Goal: Information Seeking & Learning: Learn about a topic

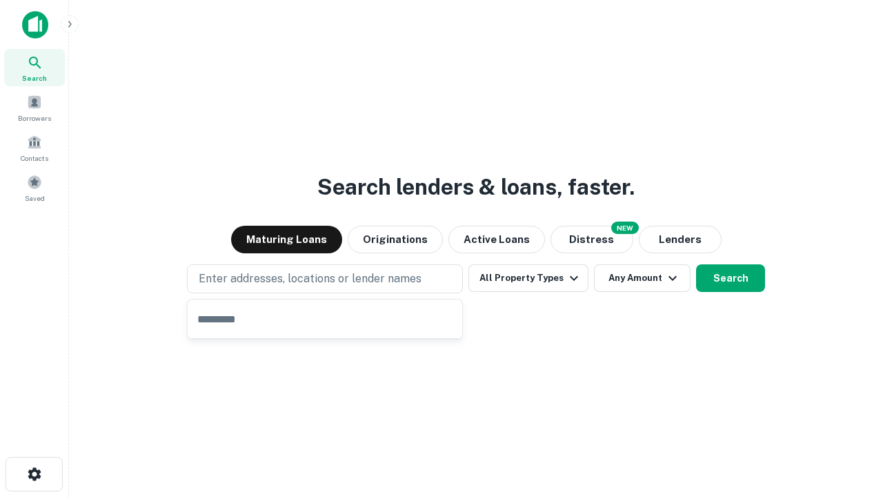
type input "**********"
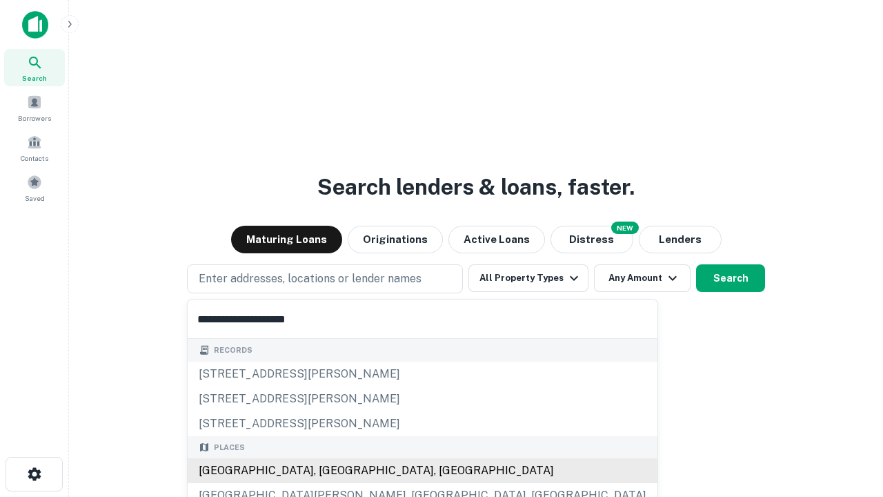
click at [330, 470] on div "[GEOGRAPHIC_DATA], [GEOGRAPHIC_DATA], [GEOGRAPHIC_DATA]" at bounding box center [423, 470] width 470 height 25
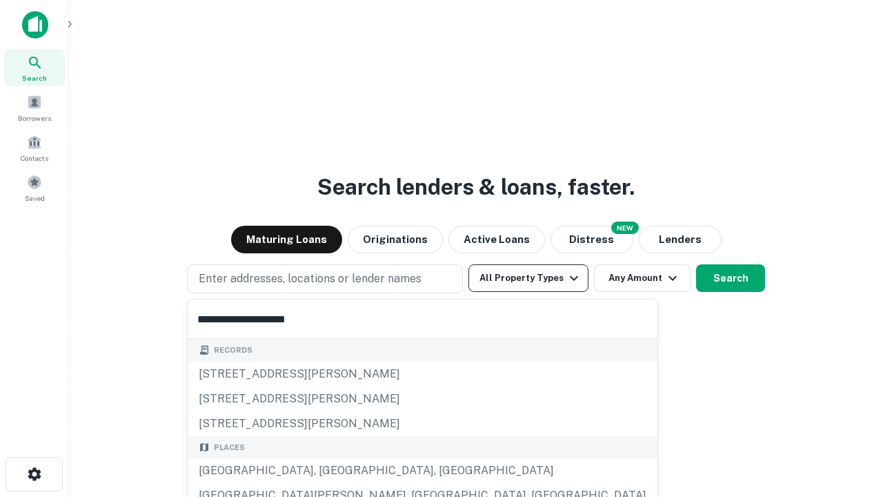
click at [528, 278] on button "All Property Types" at bounding box center [528, 278] width 120 height 28
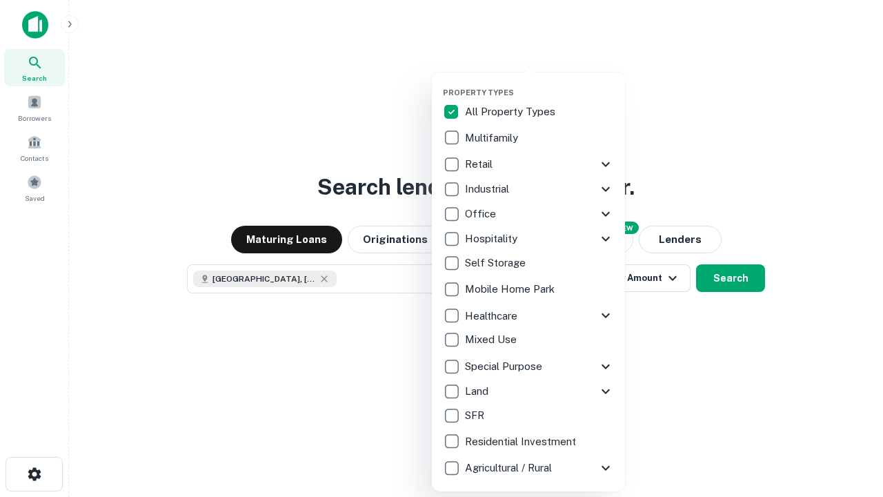
click at [539, 83] on button "button" at bounding box center [539, 83] width 193 height 1
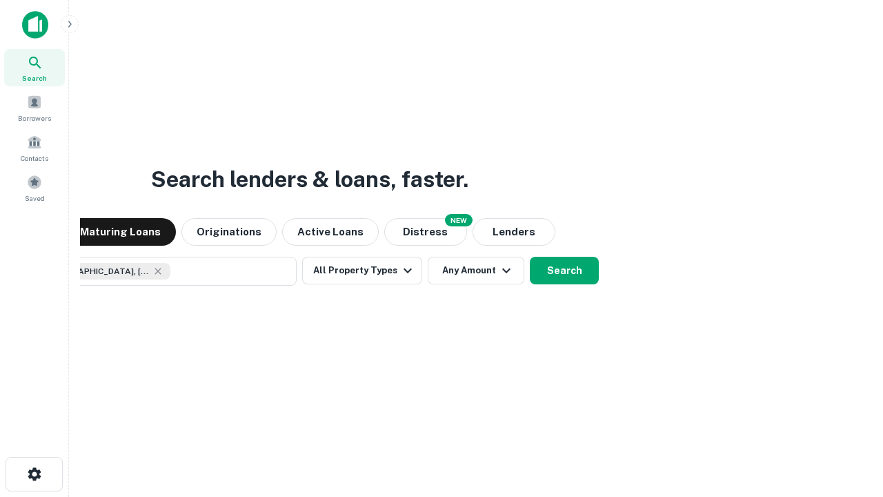
scroll to position [22, 0]
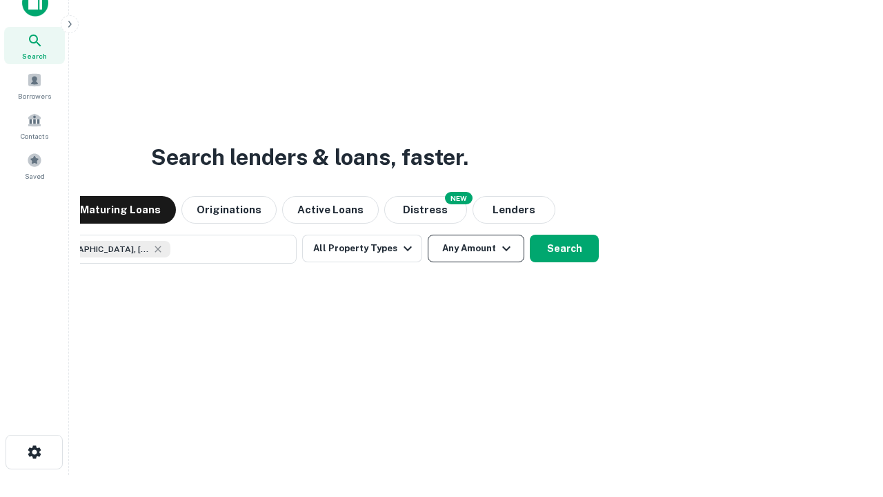
click at [428, 234] on button "Any Amount" at bounding box center [476, 248] width 97 height 28
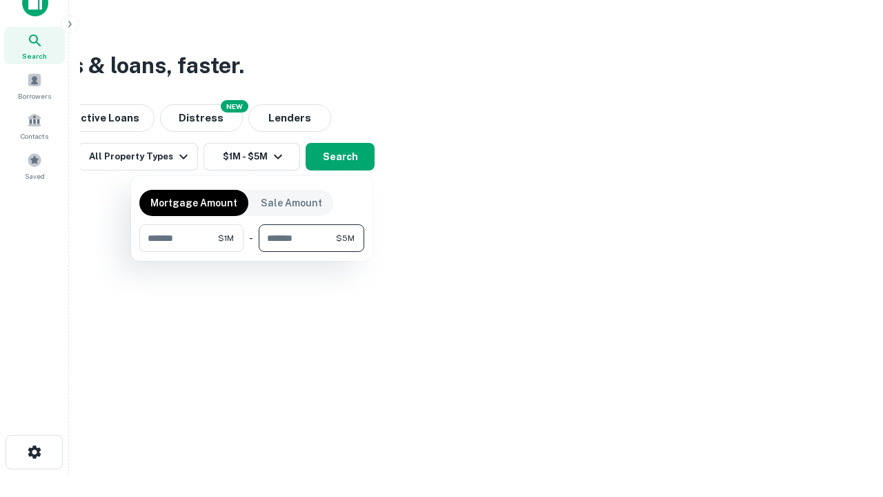
type input "*******"
click at [252, 252] on button "button" at bounding box center [251, 252] width 225 height 1
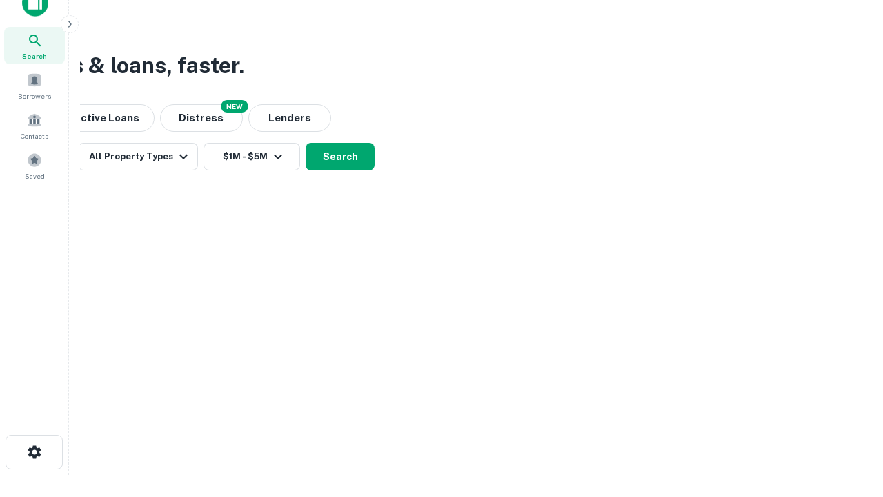
scroll to position [22, 0]
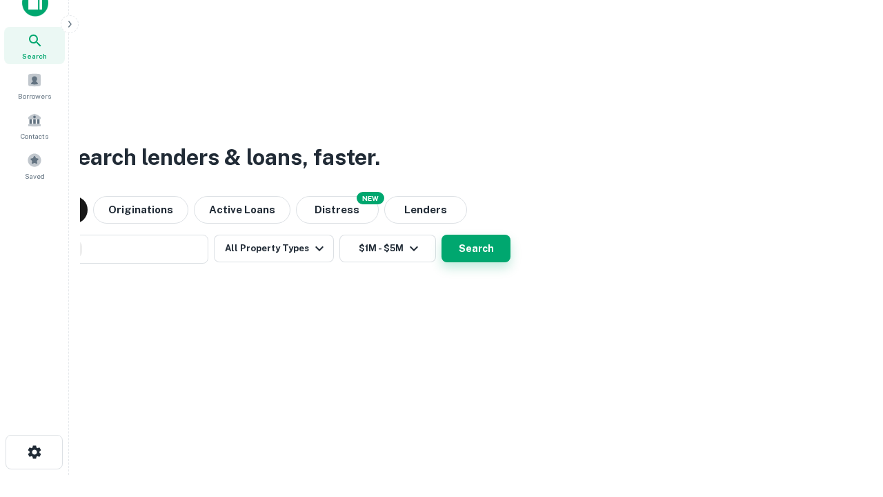
click at [441, 234] on button "Search" at bounding box center [475, 248] width 69 height 28
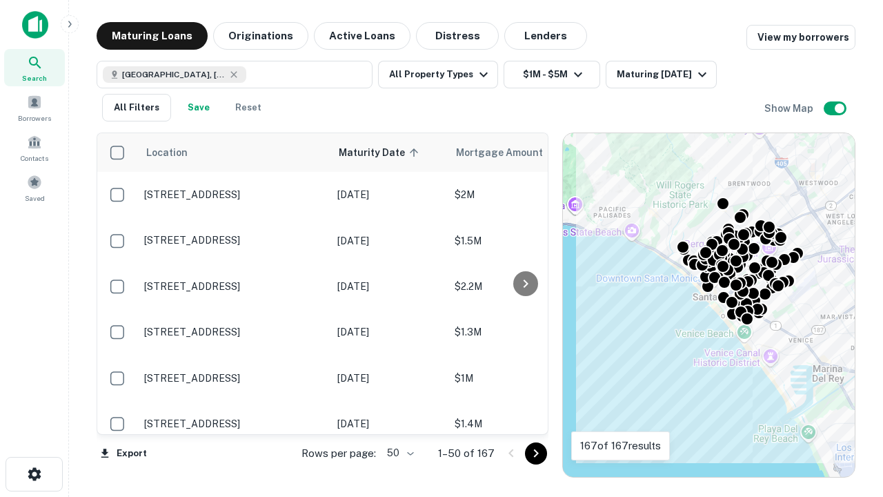
click at [398, 452] on body "Search Borrowers Contacts Saved Maturing Loans Originations Active Loans Distre…" at bounding box center [441, 248] width 883 height 497
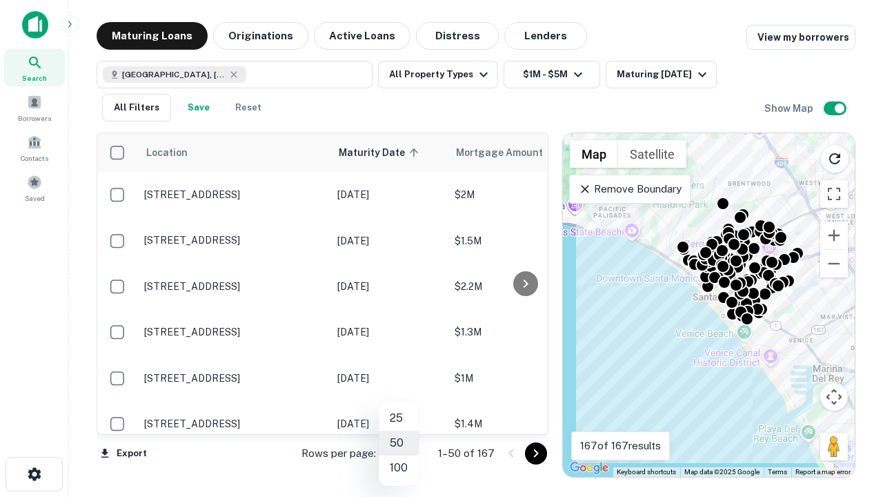
click at [399, 418] on li "25" at bounding box center [399, 417] width 40 height 25
